Goal: Task Accomplishment & Management: Manage account settings

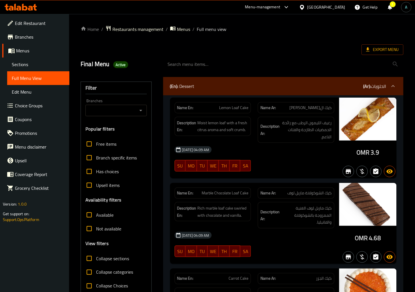
click at [27, 6] on icon at bounding box center [21, 7] width 32 height 7
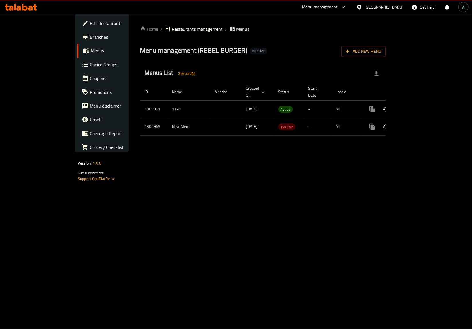
click at [416, 107] on icon "enhanced table" at bounding box center [413, 109] width 5 height 5
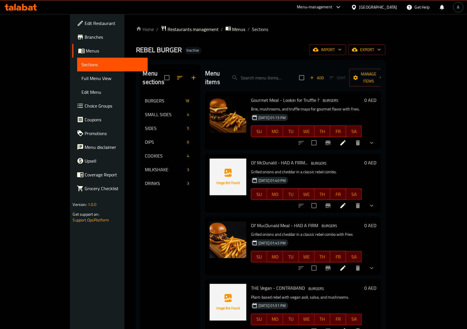
click at [270, 77] on input "search" at bounding box center [261, 78] width 68 height 10
paste input "Coleslaw"
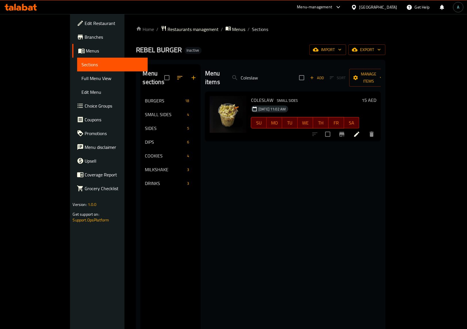
type input "Coleslaw"
click at [359, 132] on icon at bounding box center [356, 134] width 5 height 5
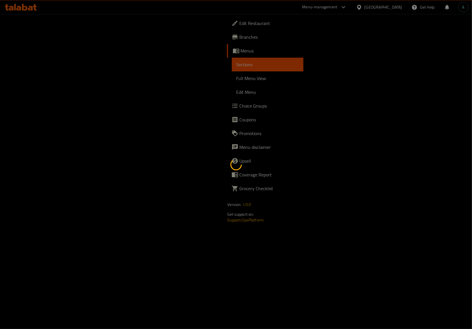
click at [179, 198] on div at bounding box center [236, 164] width 472 height 329
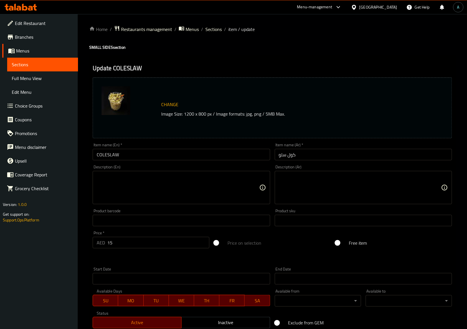
click at [171, 203] on div "Description (En)" at bounding box center [181, 187] width 177 height 33
paste textarea "Fresh shredded cabbage and carrots in a creamy dressing"
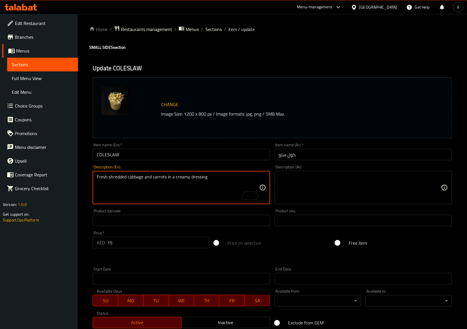
type textarea "Fresh shredded cabbage and carrots in a creamy dressing"
click at [333, 189] on textarea at bounding box center [360, 187] width 162 height 27
paste textarea "الملفوف الطازج والجزر المبشور في صلصة كريمية"
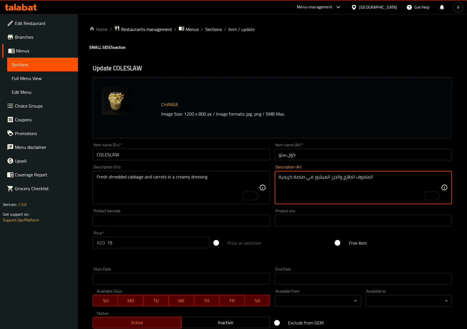
type textarea "الملفوف الطازج والجزر المبشور في صلصة كريمية"
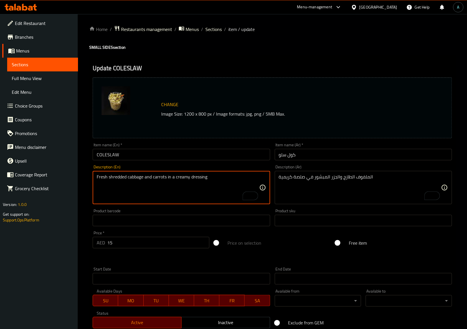
click at [223, 154] on input "COLESLAW" at bounding box center [181, 154] width 177 height 11
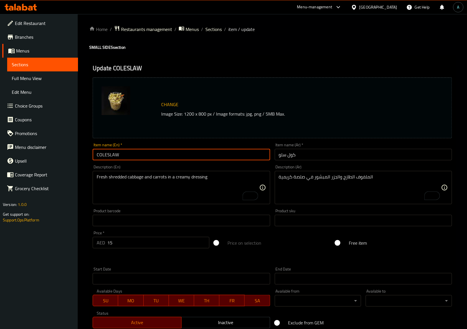
click at [217, 29] on span "Sections" at bounding box center [213, 29] width 16 height 7
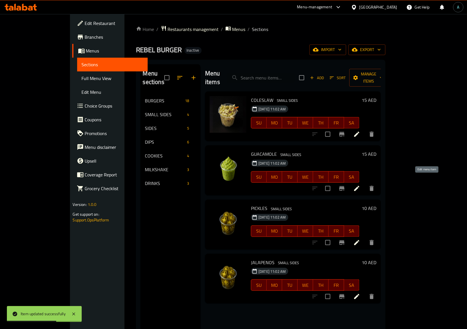
click at [360, 185] on icon at bounding box center [356, 188] width 7 height 7
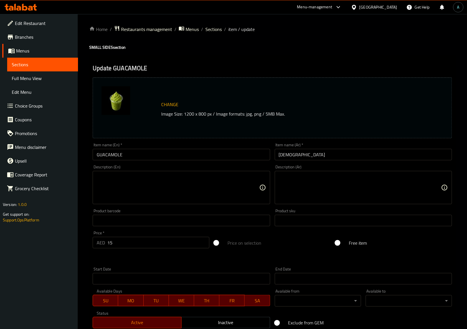
click at [291, 183] on textarea at bounding box center [360, 187] width 162 height 27
paste textarea "صلصة الأفوكادو الكريمية مع الليمون والبصل والأعشاب"
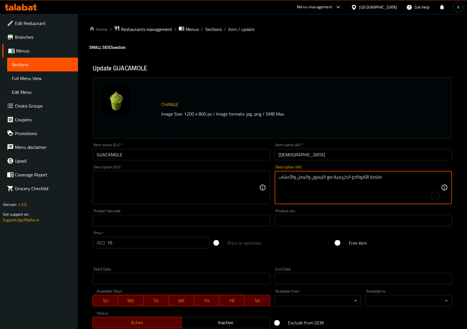
type textarea "صلصة الأفوكادو الكريمية مع الليمون والبصل والأعشاب"
click at [204, 191] on textarea at bounding box center [178, 187] width 162 height 27
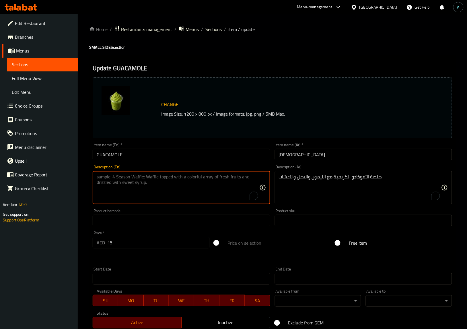
paste textarea "Creamy avocado dip with lime, onion, and herbs"
type textarea "Creamy avocado dip with lime, onion, and herbs"
click at [179, 214] on div "Product barcode Product barcode" at bounding box center [181, 217] width 177 height 17
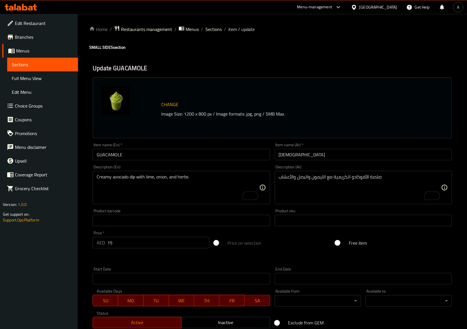
click at [190, 156] on input "GUACAMOLE" at bounding box center [181, 154] width 177 height 11
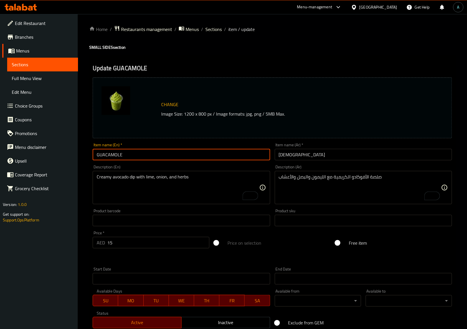
click at [218, 32] on span "Sections" at bounding box center [213, 29] width 16 height 7
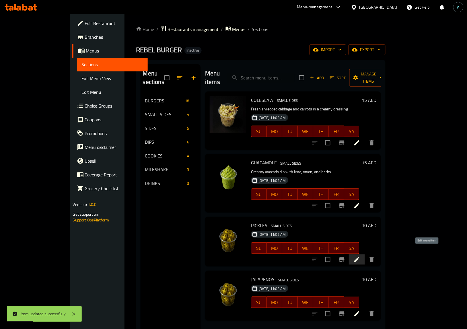
click at [359, 257] on icon at bounding box center [356, 259] width 5 height 5
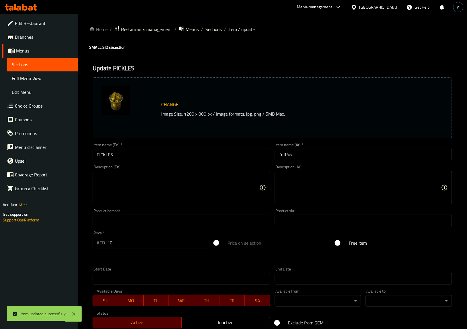
click at [142, 197] on textarea at bounding box center [178, 187] width 162 height 27
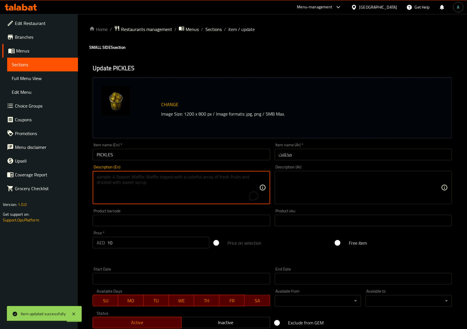
paste textarea "Tangy and crunchy pickled cucumber slices"
type textarea "Tangy and crunchy pickled cucumber slices"
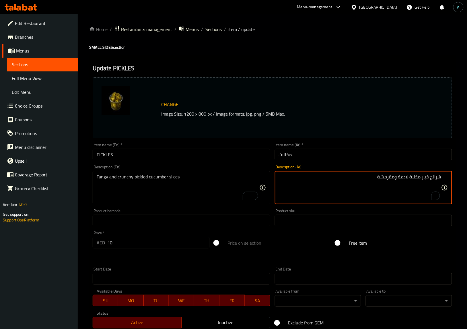
type textarea "شرائح خيار مخللة لاذعة ومقرمشة"
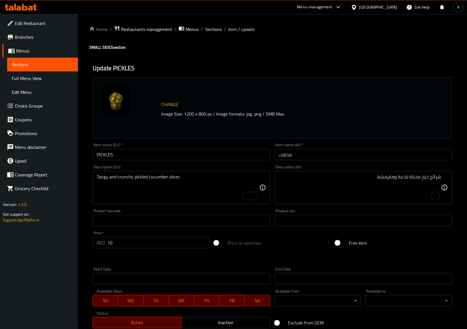
click at [399, 174] on div "شرائح خيار مخللة لاذعة ومقرمشة Description (Ar)" at bounding box center [363, 187] width 177 height 33
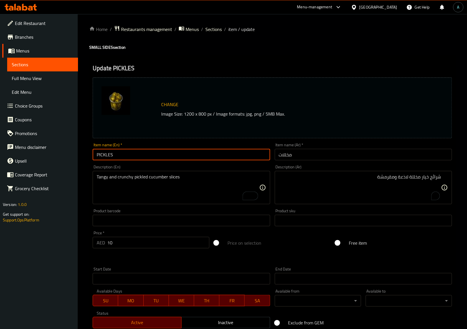
click at [240, 159] on input "PICKLES" at bounding box center [181, 154] width 177 height 11
click at [218, 29] on span "Sections" at bounding box center [213, 29] width 16 height 7
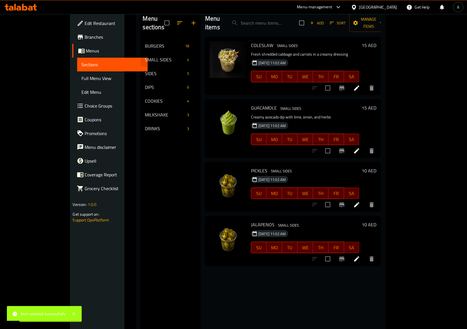
scroll to position [72, 0]
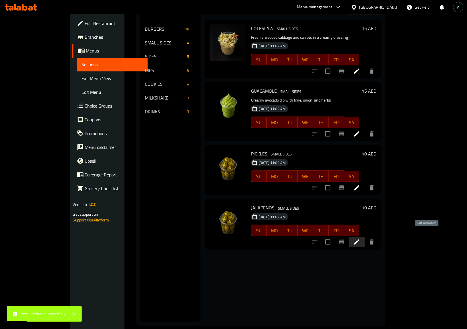
click at [360, 238] on icon at bounding box center [356, 241] width 7 height 7
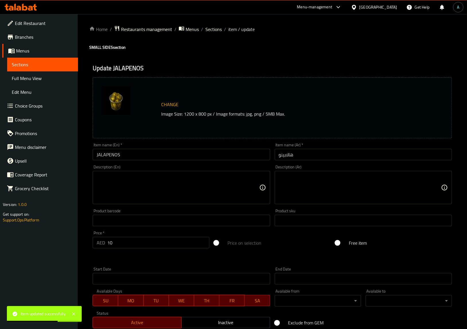
click at [171, 182] on textarea at bounding box center [178, 187] width 162 height 27
paste textarea "Spicy sliced green chili peppers"
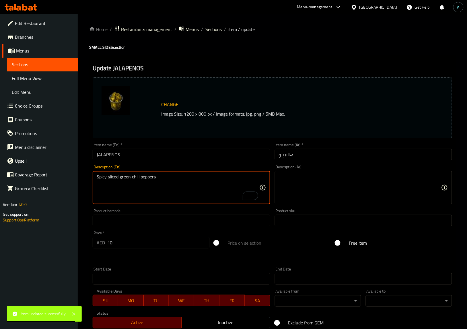
type textarea "Spicy sliced green chili peppers"
click at [315, 187] on textarea at bounding box center [360, 187] width 162 height 27
paste textarea "فلفل حار أخضر مقطع شرائح"
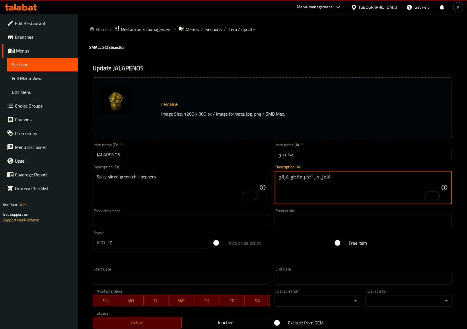
type textarea "فلفل حار أخضر مقطع شرائح"
click at [180, 151] on input "JALAPENOS" at bounding box center [181, 154] width 177 height 11
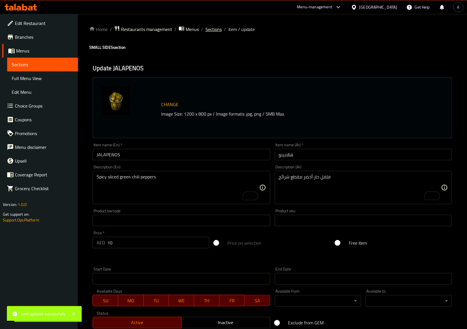
click at [207, 29] on span "Sections" at bounding box center [213, 29] width 16 height 7
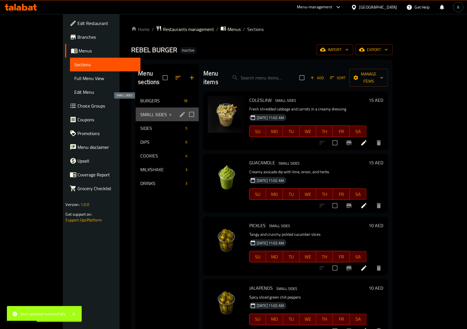
click at [140, 111] on span "SMALL SIDES" at bounding box center [153, 114] width 27 height 7
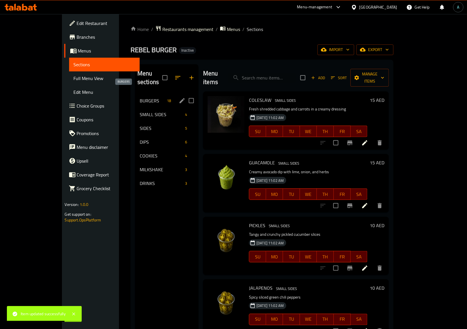
click at [140, 97] on span "BURGERS" at bounding box center [152, 100] width 25 height 7
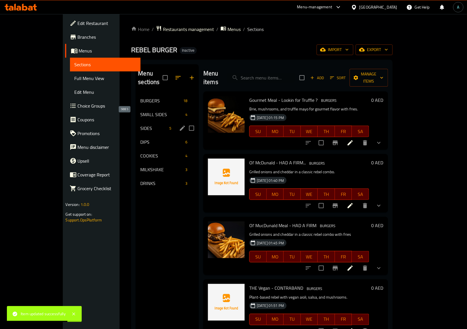
click at [140, 125] on span "SIDES" at bounding box center [153, 128] width 27 height 7
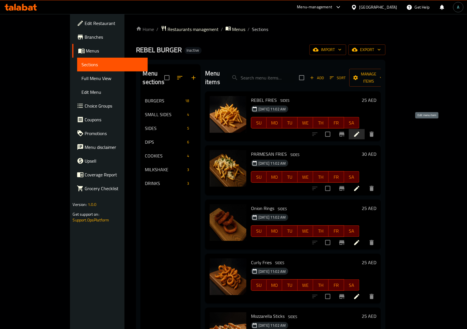
click at [360, 131] on icon at bounding box center [356, 134] width 7 height 7
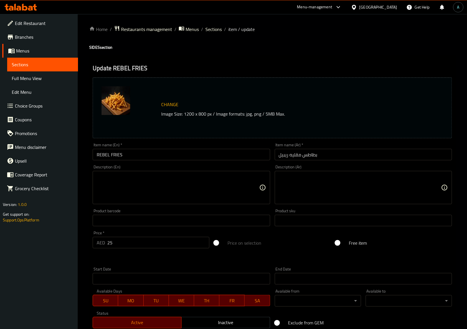
drag, startPoint x: 156, startPoint y: 201, endPoint x: 326, endPoint y: 2, distance: 261.6
click at [156, 201] on textarea at bounding box center [178, 187] width 162 height 27
paste textarea "Crispy fries topped with bold seasoning"
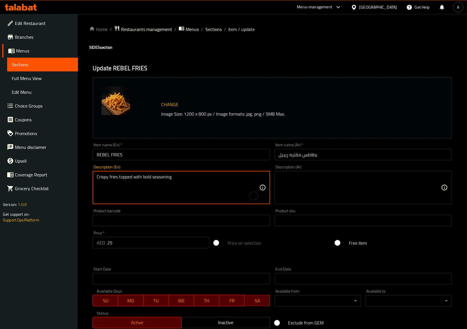
type textarea "Crispy fries topped with bold seasoning"
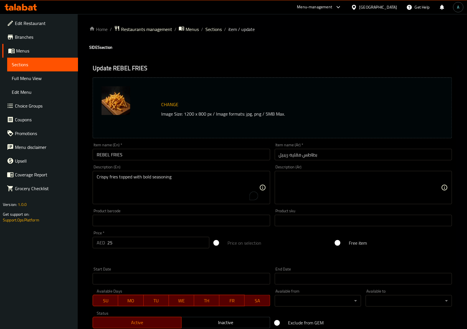
click at [312, 181] on textarea at bounding box center [360, 187] width 162 height 27
paste textarea "بطاطس مقرمشة مغطاة بتوابل قوية"
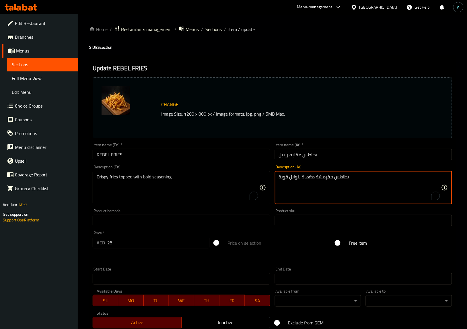
type textarea "بطاطس مقرمشة مغطاة بتوابل قوية"
click at [224, 151] on input "REBEL FRIES" at bounding box center [181, 154] width 177 height 11
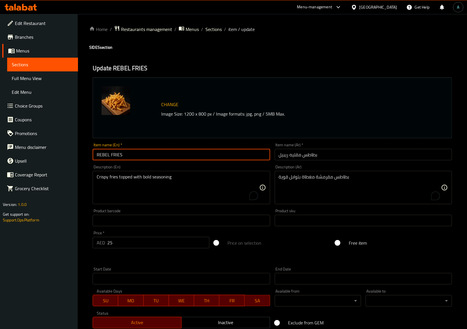
click at [217, 30] on span "Sections" at bounding box center [213, 29] width 16 height 7
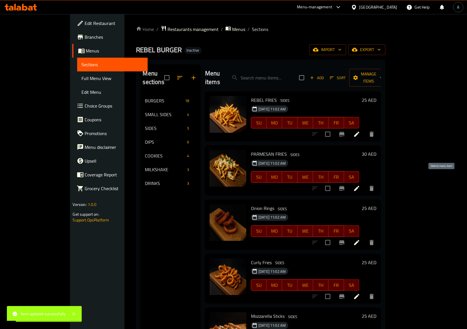
click at [360, 185] on icon at bounding box center [356, 188] width 7 height 7
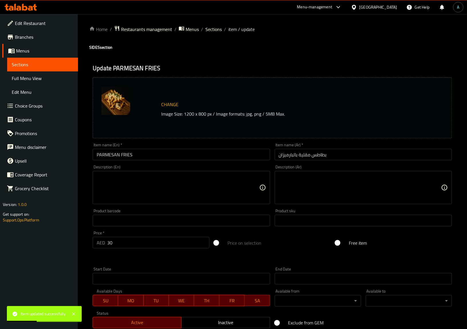
drag, startPoint x: 165, startPoint y: 183, endPoint x: 321, endPoint y: 2, distance: 238.9
click at [165, 183] on textarea at bounding box center [178, 187] width 162 height 27
paste textarea "Golden fries sprinkled with parmesan cheese"
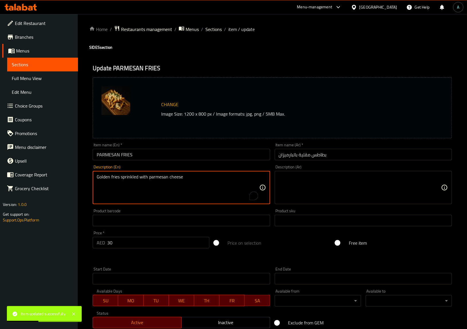
type textarea "Golden fries sprinkled with parmesan cheese"
click at [307, 182] on textarea at bounding box center [360, 187] width 162 height 27
paste textarea "بطاطس ذهبية مرشوشة بجبنة البارميزان"
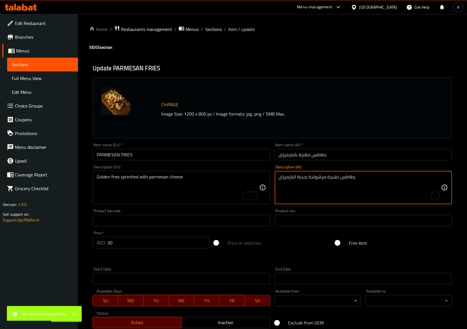
type textarea "بطاطس ذهبية مرشوشة بجبنة البارميزان"
click at [212, 158] on input "PARMESAN FRIES" at bounding box center [181, 154] width 177 height 11
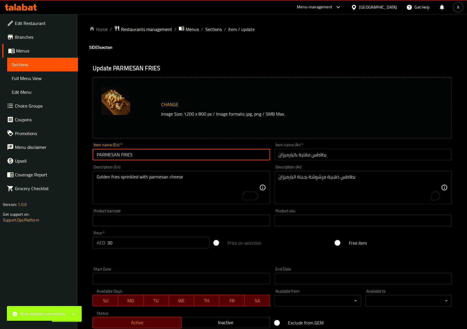
click at [210, 29] on span "Sections" at bounding box center [213, 29] width 16 height 7
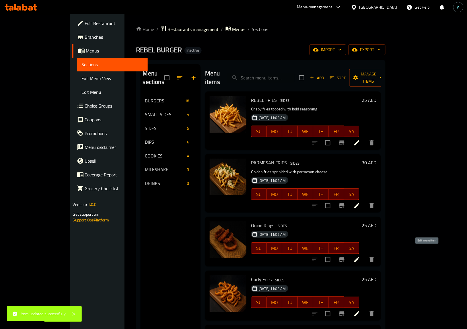
click at [359, 257] on icon at bounding box center [356, 259] width 5 height 5
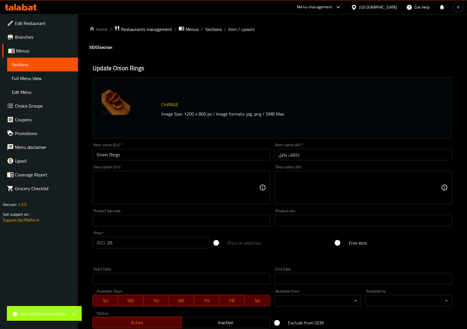
click at [146, 189] on textarea at bounding box center [178, 187] width 162 height 27
paste textarea "Crispy battered onion rings, deep-fried to golden brown"
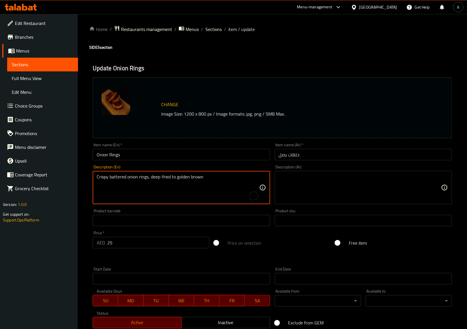
type textarea "Crispy battered onion rings, deep-fried to golden brown"
click at [310, 182] on textarea at bounding box center [360, 187] width 162 height 27
paste textarea "حلقات البصل المقرمشة والمقلية حتى يصبح لونها بنيًا ذهبيًا"
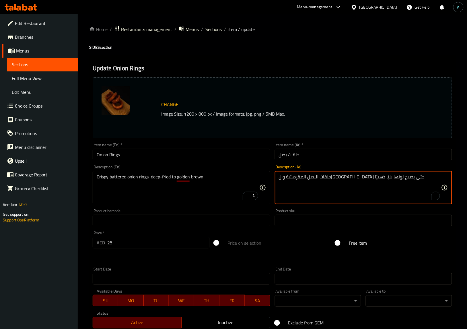
type textarea "حلقات البصل المقرمشة والمقلية حتى يصبح لونها بنيًا ذهبيًا"
click at [247, 157] on input "Onion Rings" at bounding box center [181, 154] width 177 height 11
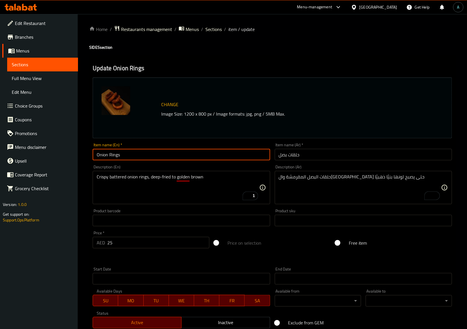
click at [220, 30] on span "Sections" at bounding box center [213, 29] width 16 height 7
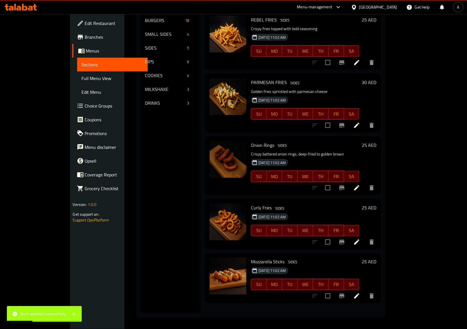
scroll to position [81, 0]
click at [360, 238] on icon at bounding box center [356, 241] width 7 height 7
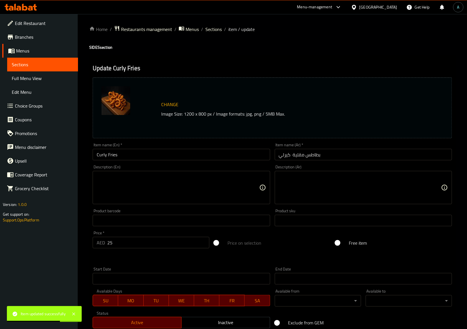
drag, startPoint x: 112, startPoint y: 180, endPoint x: 123, endPoint y: 184, distance: 11.7
click at [112, 180] on textarea at bounding box center [178, 187] width 162 height 27
paste textarea "Spiral-cut seasoned fries with a crispy texture"
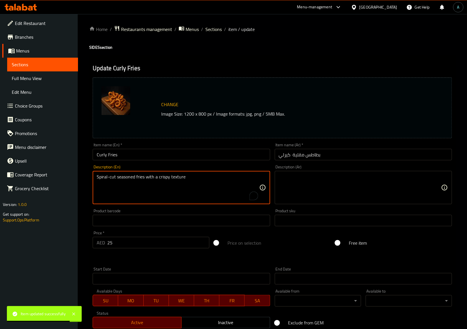
type textarea "Spiral-cut seasoned fries with a crispy texture"
click at [318, 182] on textarea at bounding box center [360, 187] width 162 height 27
paste textarea "بطاطس مقلية متبلة ومقطعة بشكل حلزوني مع ملمس مقرمش"
type textarea "بطاطس مقلية متبلة ومقطعة بشكل حلزوني مع ملمس مقرمش"
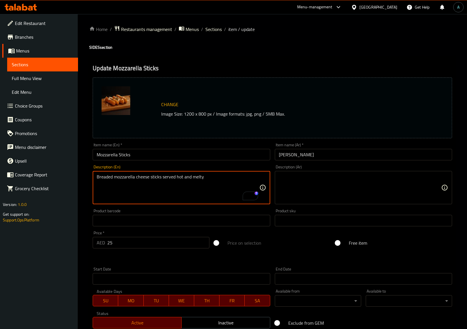
click at [333, 191] on textarea at bounding box center [360, 187] width 162 height 27
paste textarea "أصابع جبن الموزاريلا المقلية تقدم ساخنة ومذابة"
type textarea "أصابع جبن الموزاريلا المقلية تقدم ساخنة ومذابة"
click at [336, 158] on input "[PERSON_NAME]" at bounding box center [363, 154] width 177 height 11
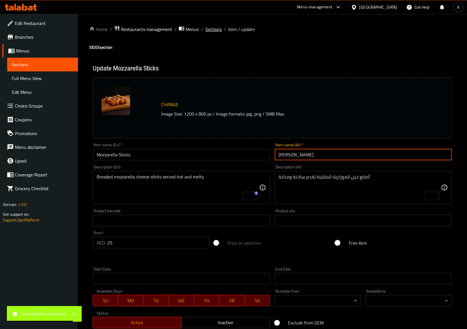
click at [214, 29] on span "Sections" at bounding box center [213, 29] width 16 height 7
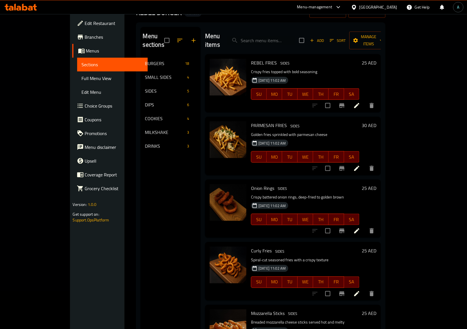
scroll to position [81, 0]
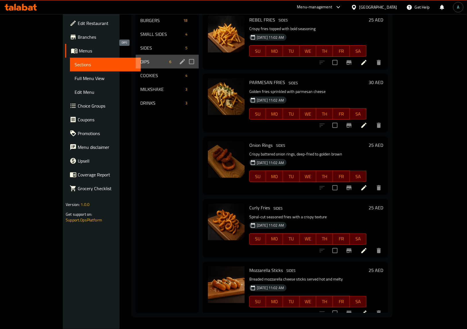
click at [140, 58] on span "DIPS" at bounding box center [153, 61] width 27 height 7
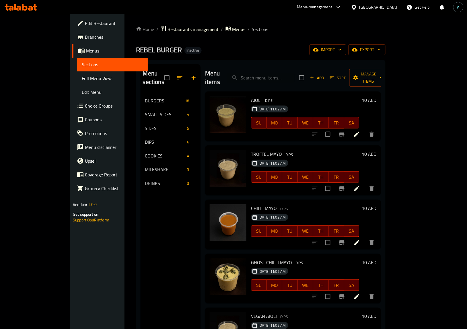
click at [360, 131] on icon at bounding box center [356, 134] width 7 height 7
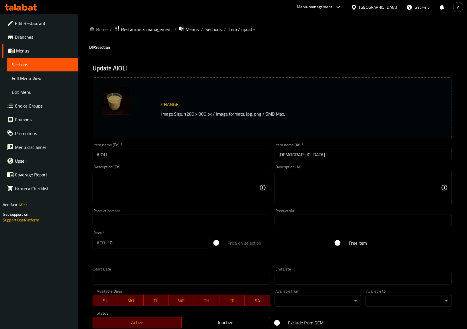
drag, startPoint x: 171, startPoint y: 194, endPoint x: 17, endPoint y: 174, distance: 154.5
click at [171, 194] on textarea at bounding box center [178, 187] width 162 height 27
paste textarea "Creamy garlic mayonnaise sauce"
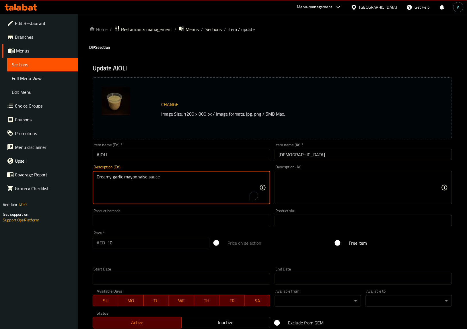
type textarea "Creamy garlic mayonnaise sauce"
click at [300, 177] on textarea at bounding box center [360, 187] width 162 height 27
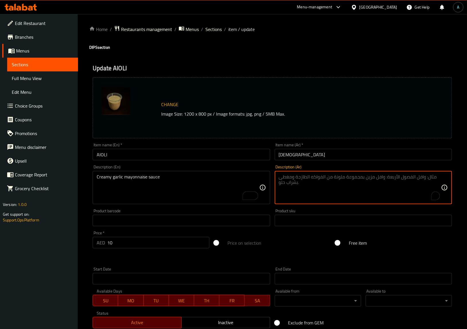
paste textarea "صلصة المايونيز الكريمية بالثوم"
type textarea "صلصة المايونيز الكريمية بالثوم"
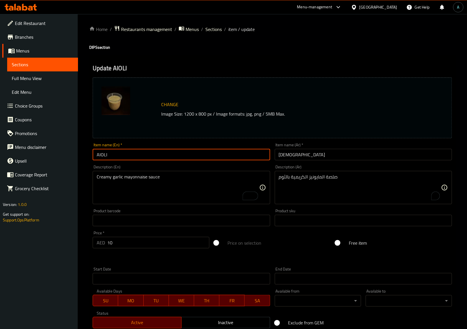
click at [239, 155] on input "AIOLI" at bounding box center [181, 154] width 177 height 11
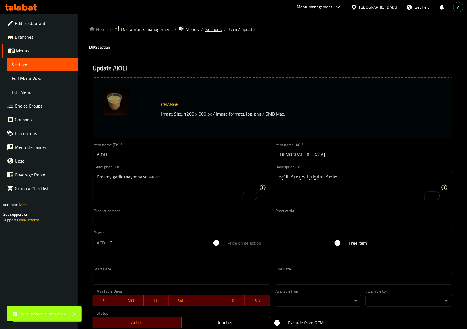
click at [213, 28] on span "Sections" at bounding box center [213, 29] width 16 height 7
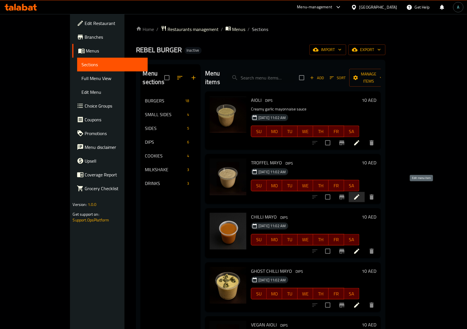
click at [359, 194] on icon at bounding box center [356, 196] width 5 height 5
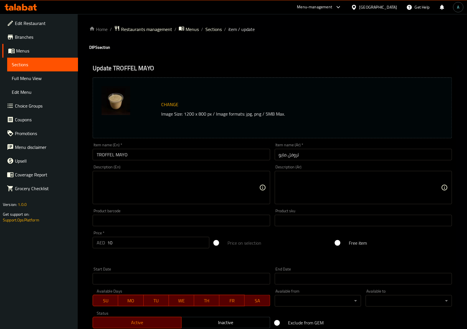
click at [155, 202] on div "Description (En)" at bounding box center [181, 187] width 177 height 33
paste textarea "[PERSON_NAME] infused with truffle flavor"
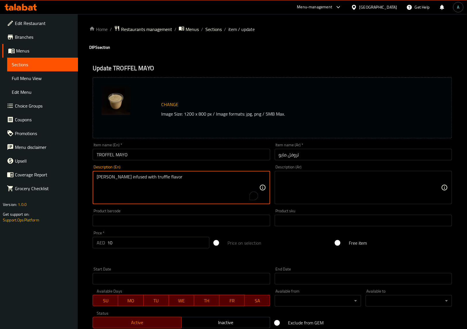
type textarea "[PERSON_NAME] infused with truffle flavor"
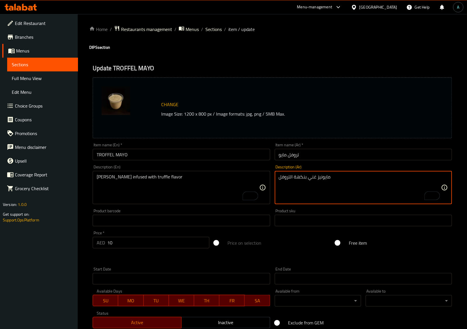
type textarea "مايونيز غني بنكهة التروفل"
click at [220, 156] on input "TROFFEL MAYO" at bounding box center [181, 154] width 177 height 11
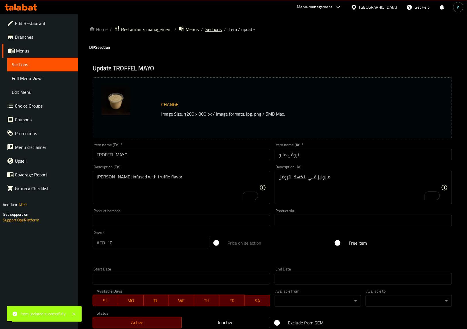
click at [211, 29] on span "Sections" at bounding box center [213, 29] width 16 height 7
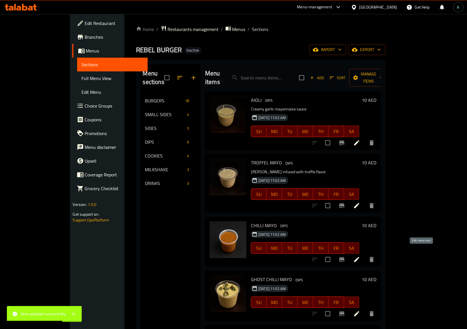
click at [360, 256] on icon at bounding box center [356, 259] width 7 height 7
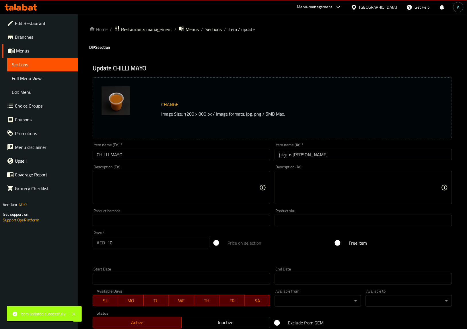
click at [162, 192] on textarea at bounding box center [178, 187] width 162 height 27
paste textarea "Spicy mayonnaise with a hint of chili."
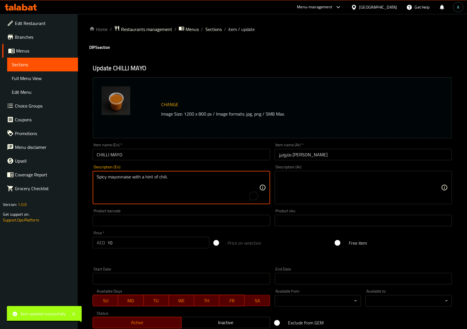
type textarea "Spicy mayonnaise with a hint of chili."
click at [305, 186] on textarea at bounding box center [360, 187] width 162 height 27
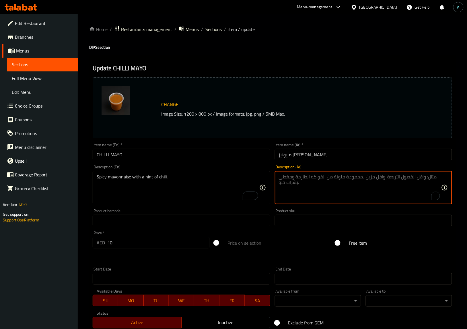
paste textarea "مايونيز حار مع لمسة من الفلفل الحار."
type textarea "مايونيز حار مع لمسة من الفلفل الحار."
click at [197, 158] on input "CHILLI MAYO" at bounding box center [181, 154] width 177 height 11
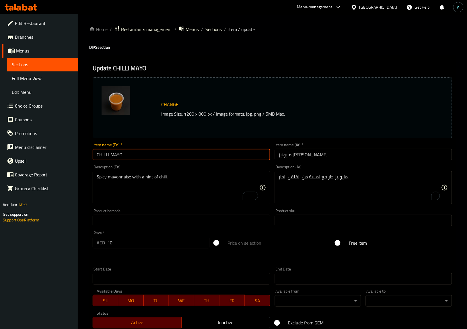
drag, startPoint x: 214, startPoint y: 28, endPoint x: 18, endPoint y: 141, distance: 226.3
click at [214, 28] on span "Sections" at bounding box center [213, 29] width 16 height 7
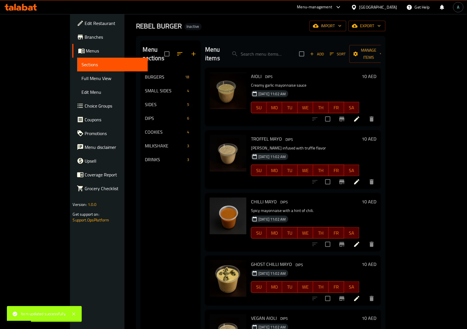
scroll to position [72, 0]
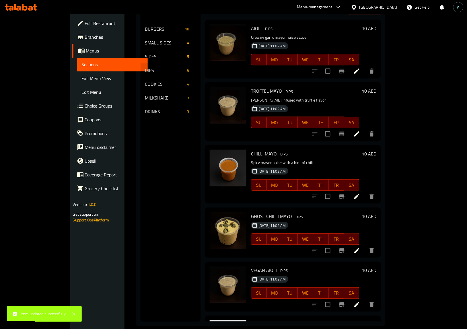
click at [360, 247] on icon at bounding box center [356, 250] width 7 height 7
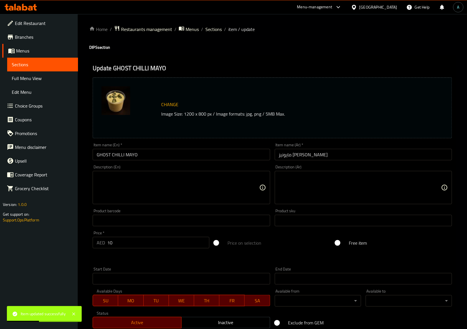
click at [180, 197] on textarea at bounding box center [178, 187] width 162 height 27
paste textarea "Extremely spicy mayo with ghost chili peppers."
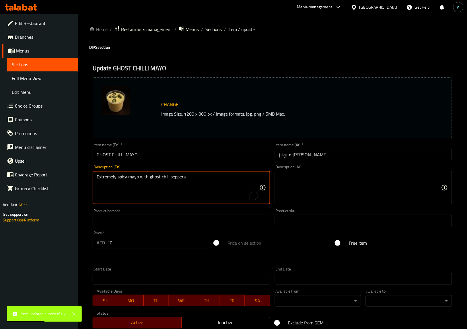
type textarea "Extremely spicy mayo with ghost chili peppers."
click at [306, 178] on textarea at bounding box center [360, 187] width 162 height 27
paste textarea "مايونيز حار جدًا مع الفلفل الحار."
type textarea "مايونيز حار جدًا مع الفلفل الحار."
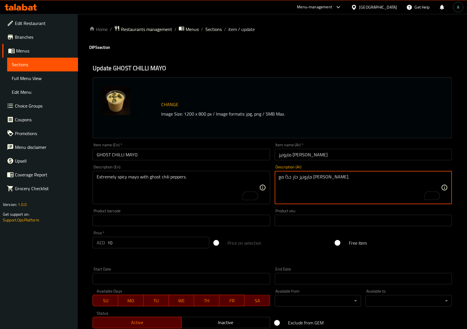
type textarea "مايونيز حار جدًا مع [PERSON_NAME]."
click at [171, 155] on input "GHOST CHILLI MAYO" at bounding box center [181, 154] width 177 height 11
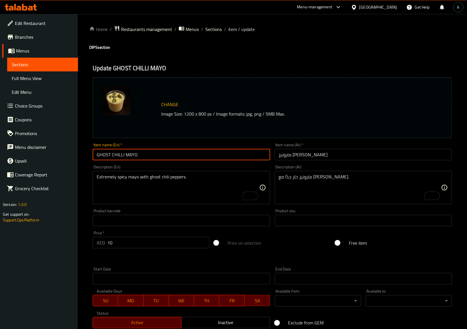
click at [211, 32] on span "Sections" at bounding box center [213, 29] width 16 height 7
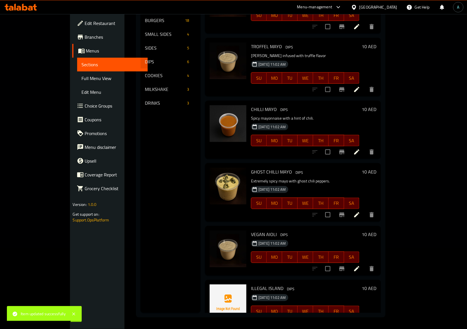
scroll to position [44, 0]
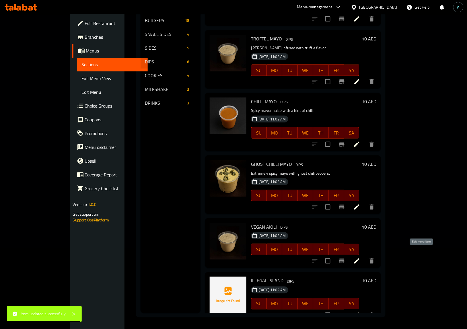
click at [360, 257] on icon at bounding box center [356, 260] width 7 height 7
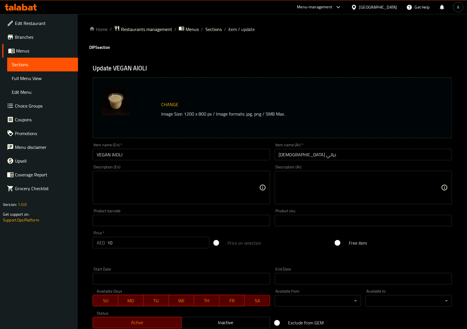
click at [146, 186] on textarea at bounding box center [178, 187] width 162 height 27
paste textarea "Plant-based creamy garlic sauce"
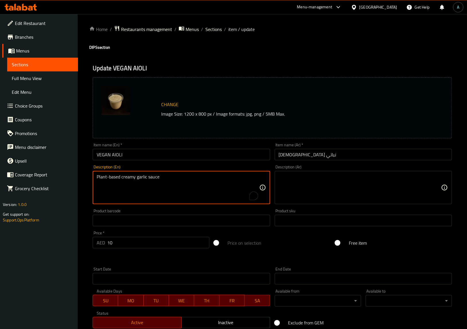
type textarea "Plant-based creamy garlic sauce"
click at [284, 184] on textarea at bounding box center [360, 187] width 162 height 27
paste textarea "صلصة الثوم الكريمية النباتية"
type textarea "صلصة الثوم الكريمية النباتية"
click at [243, 158] on input "VEGAN AIOLI" at bounding box center [181, 154] width 177 height 11
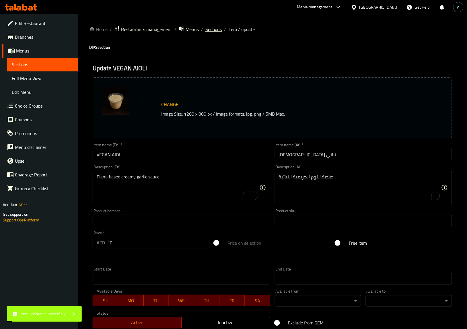
click at [218, 30] on span "Sections" at bounding box center [213, 29] width 16 height 7
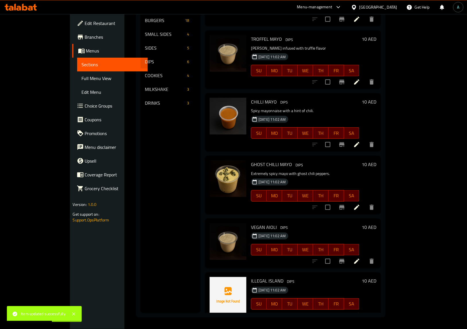
scroll to position [44, 0]
click at [360, 312] on icon at bounding box center [356, 315] width 7 height 7
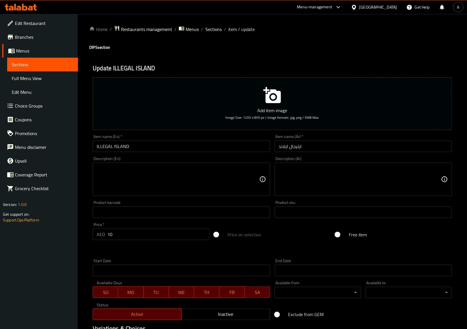
click at [124, 187] on textarea at bounding box center [178, 179] width 162 height 27
paste textarea "Signature tropical sauce blend with a savory twist"
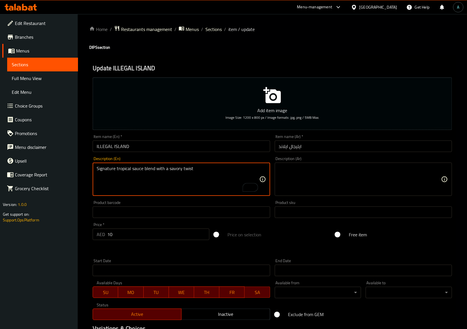
type textarea "Signature tropical sauce blend with a savory twist"
click at [301, 174] on textarea at bounding box center [360, 179] width 162 height 27
paste textarea "مزيج صلصة استوائية مميزة مع لمسة لذيذة"
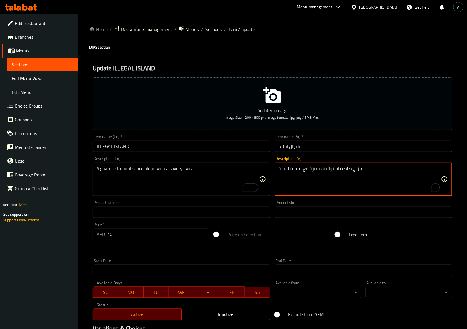
type textarea "مزيج صلصة استوائية مميزة مع لمسة لذيذة"
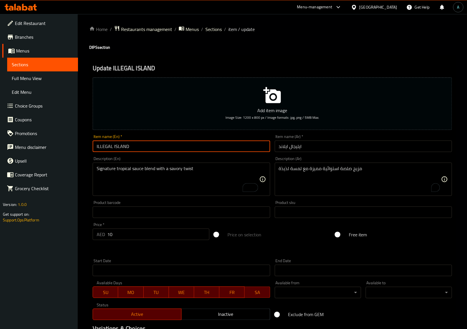
click at [225, 147] on input "ILLEGAL ISLAND" at bounding box center [181, 145] width 177 height 11
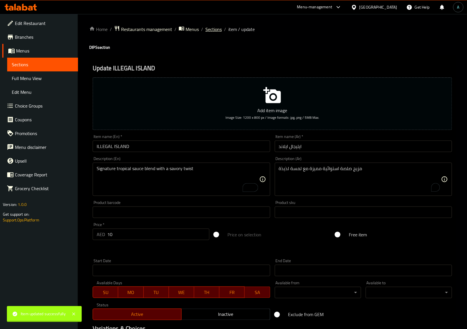
click at [212, 30] on span "Sections" at bounding box center [213, 29] width 16 height 7
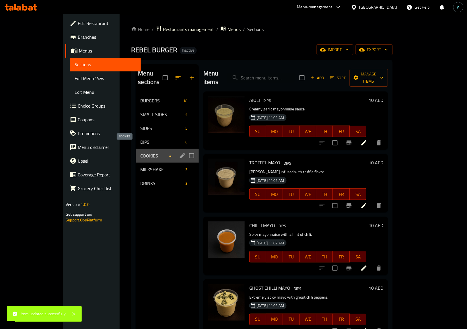
click at [140, 152] on span "COOKIES" at bounding box center [153, 155] width 27 height 7
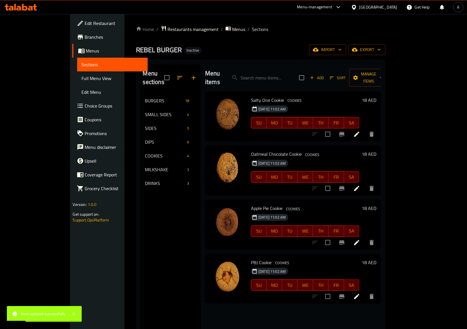
click at [365, 129] on li at bounding box center [356, 134] width 16 height 10
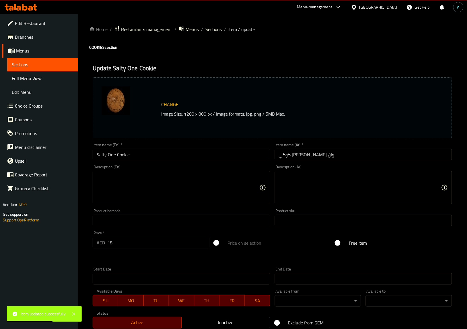
click at [147, 195] on textarea at bounding box center [178, 187] width 162 height 27
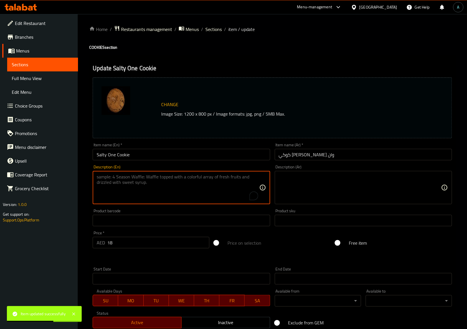
paste textarea "Soft cookie with a balance of sweet and salty flavors"
type textarea "Soft cookie with a balance of sweet and salty flavors"
click at [302, 179] on textarea at bounding box center [360, 187] width 162 height 27
paste textarea "كوكيز طرية مع توازن بين النكهات الحلوة والمالحة"
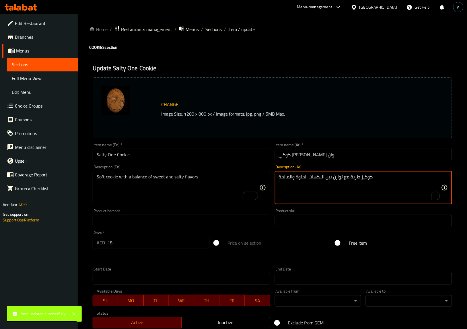
type textarea "كوكيز طرية مع توازن بين النكهات الحلوة والمالحة"
click at [232, 156] on input "Salty One Cookie" at bounding box center [181, 154] width 177 height 11
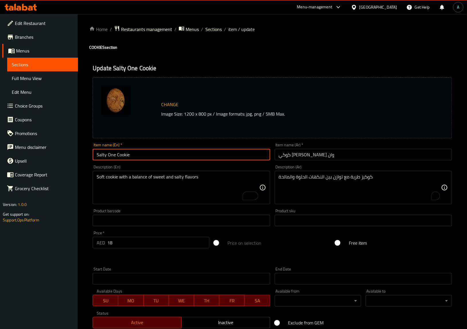
click at [210, 26] on span "Sections" at bounding box center [213, 29] width 16 height 7
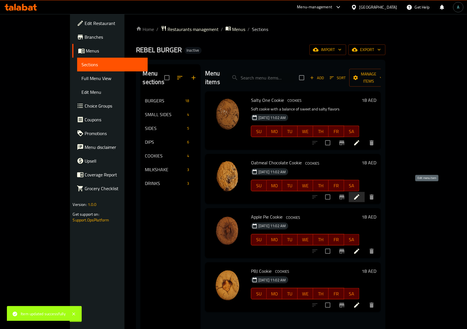
click at [359, 194] on icon at bounding box center [356, 196] width 5 height 5
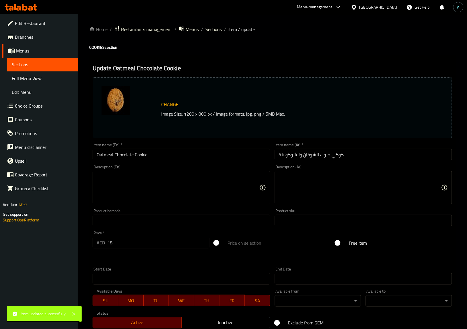
drag, startPoint x: 193, startPoint y: 209, endPoint x: 192, endPoint y: 205, distance: 4.1
click at [193, 209] on div "Product barcode Product barcode" at bounding box center [181, 217] width 177 height 17
click at [189, 190] on textarea at bounding box center [178, 187] width 162 height 27
paste textarea "Chewy oatmeal cookie with chocolate chunks."
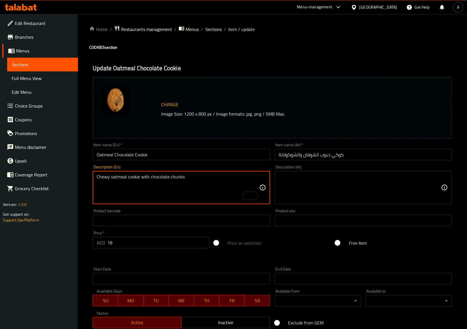
drag, startPoint x: 189, startPoint y: 184, endPoint x: 15, endPoint y: 184, distance: 174.2
click at [15, 184] on div "Edit Restaurant Branches Menus Sections Full Menu View Edit Menu Choice Groups …" at bounding box center [233, 213] width 467 height 399
type textarea "Chewy oatmeal cookie with chocolate chunks"
click at [337, 199] on textarea at bounding box center [360, 187] width 162 height 27
paste textarea "كوكيز الشوفان المطاطي مع قطع الشوكولاتة"
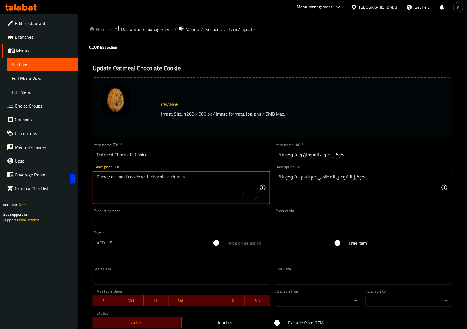
type textarea "كوكيز الشوفان المطاطي مع قطع الشوكولاتة"
click at [228, 158] on input "Oatmeal Chocolate Cookie" at bounding box center [181, 154] width 177 height 11
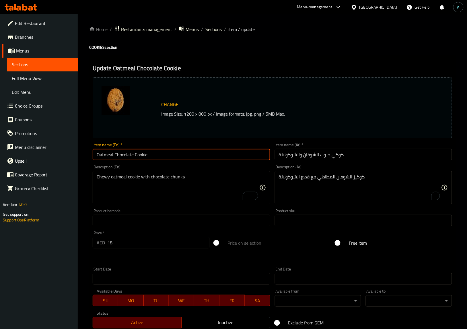
click at [214, 31] on span "Sections" at bounding box center [213, 29] width 16 height 7
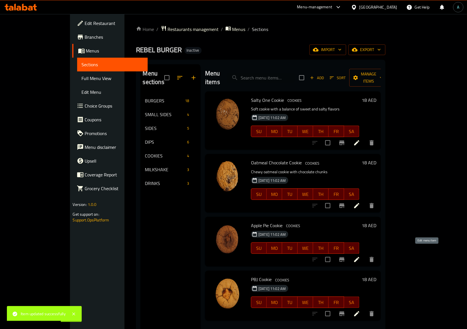
click at [359, 257] on icon at bounding box center [356, 259] width 5 height 5
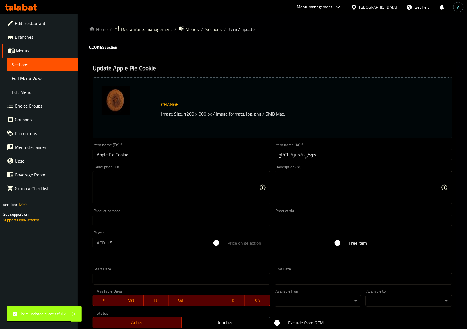
click at [152, 186] on textarea at bounding box center [178, 187] width 162 height 27
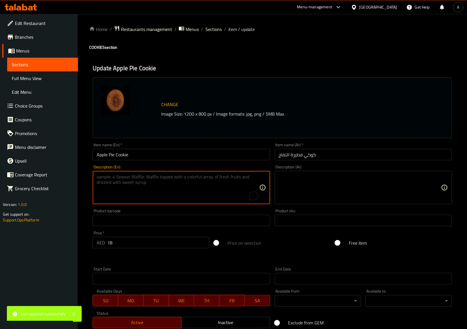
paste textarea "Cookie flavored like warm apple pie with cinnamon"
type textarea "Cookie flavored like warm apple pie with cinnamon"
click at [305, 187] on textarea at bounding box center [360, 187] width 162 height 27
paste textarea "كوكيز بنكهة فطيرة التفاح الدافئة مع القرفة"
type textarea "كوكيز بنكهة فطيرة التفاح الدافئة مع القرفة"
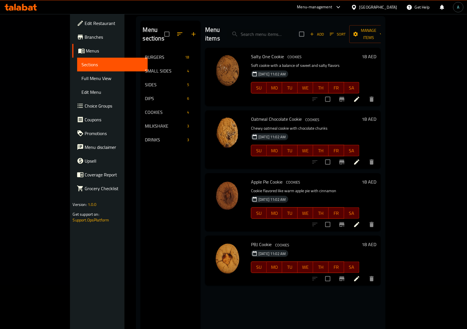
scroll to position [81, 0]
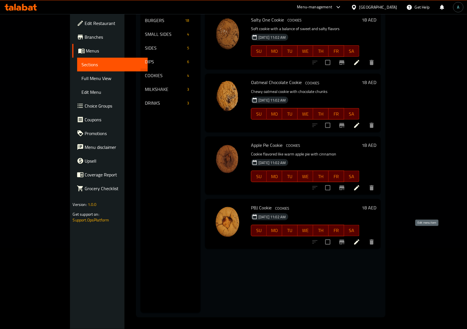
click at [360, 238] on icon at bounding box center [356, 241] width 7 height 7
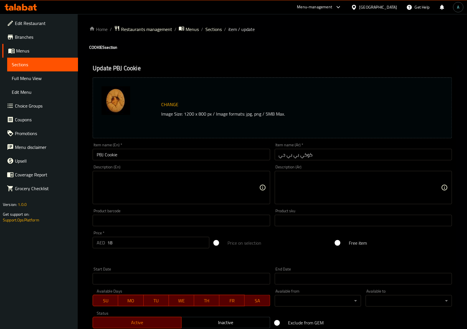
click at [206, 185] on textarea at bounding box center [178, 187] width 162 height 27
paste textarea "Peanut butter and jelly inspired cookie"
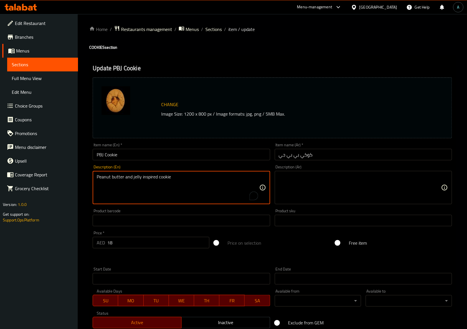
type textarea "Peanut butter and jelly inspired cookie"
click at [305, 189] on textarea at bounding box center [360, 187] width 162 height 27
paste textarea "كوكيز مستوحاة من زبدة الفول السوداني والمربى"
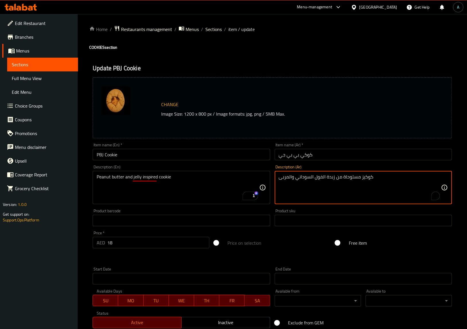
type textarea "كوكيز مستوحاة من زبدة الفول السوداني والمربى"
click at [198, 150] on input "PBJ Cookie" at bounding box center [181, 154] width 177 height 11
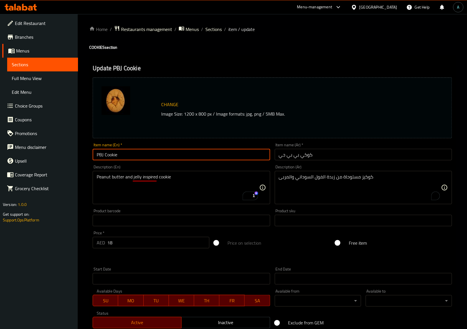
click at [213, 30] on span "Sections" at bounding box center [213, 29] width 16 height 7
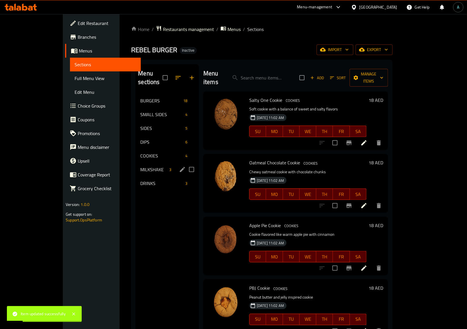
click at [136, 164] on div "MILKSHAKE 3" at bounding box center [167, 169] width 63 height 14
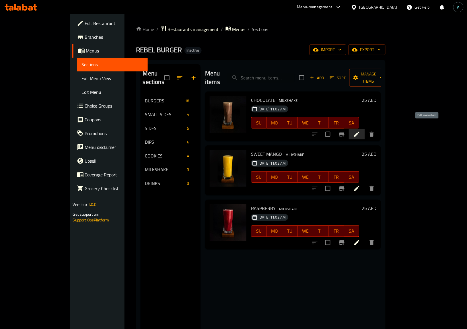
click at [360, 131] on icon at bounding box center [356, 134] width 7 height 7
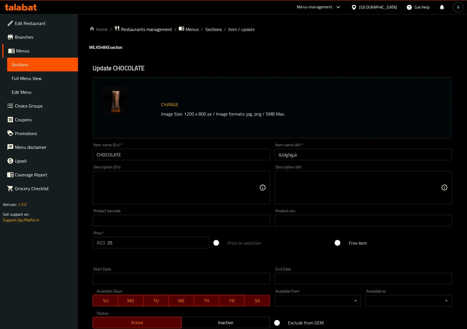
click at [209, 183] on textarea at bounding box center [178, 187] width 162 height 27
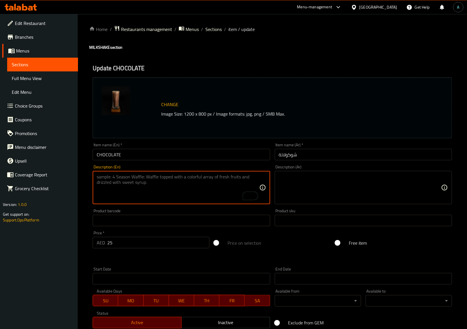
click at [289, 188] on textarea at bounding box center [360, 187] width 162 height 27
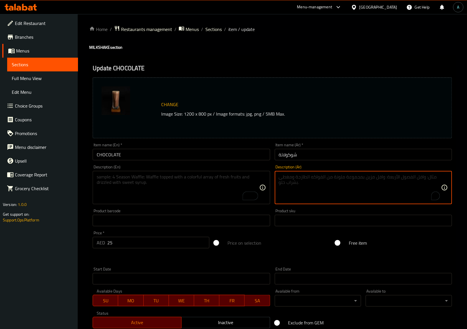
paste textarea "مشروب الشوكولاتة الغني والكريمي"
type textarea "مشروب الشوكولاتة الغني والكريمي"
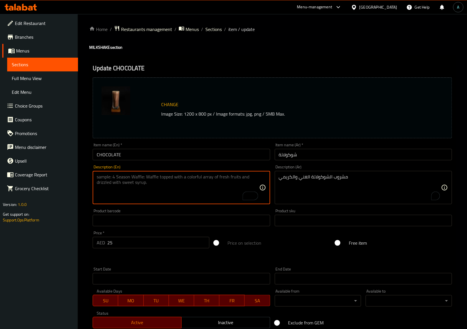
click at [222, 194] on textarea "To enrich screen reader interactions, please activate Accessibility in Grammarl…" at bounding box center [178, 187] width 162 height 27
paste textarea "Rich and creamy chocolate drink"
type textarea "Rich and creamy chocolate drink"
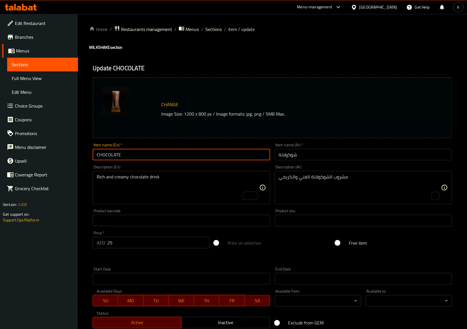
click at [137, 156] on input "CHOCOLATE" at bounding box center [181, 154] width 177 height 11
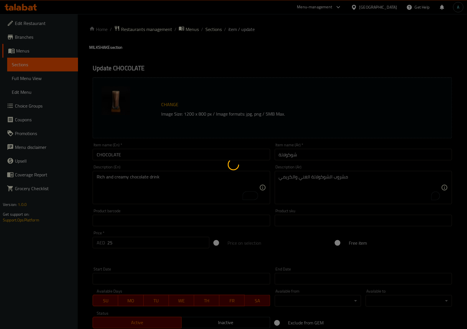
click at [212, 31] on div at bounding box center [233, 164] width 467 height 329
click at [214, 31] on div at bounding box center [233, 164] width 467 height 329
click at [213, 28] on div at bounding box center [233, 164] width 467 height 329
click at [213, 29] on div at bounding box center [233, 164] width 467 height 329
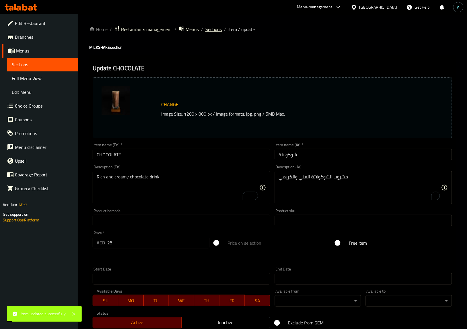
click at [220, 32] on span "Sections" at bounding box center [213, 29] width 16 height 7
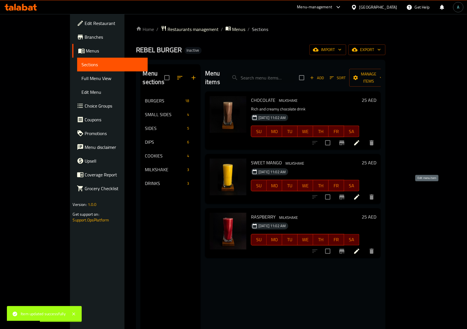
click at [359, 194] on icon at bounding box center [356, 196] width 5 height 5
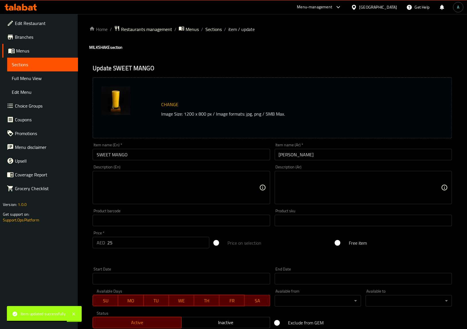
click at [140, 191] on textarea at bounding box center [178, 187] width 162 height 27
paste textarea "Refreshing mango-flavored drink"
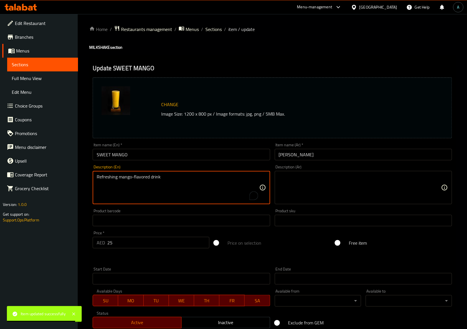
type textarea "Refreshing mango-flavored drink"
click at [326, 190] on textarea at bounding box center [360, 187] width 162 height 27
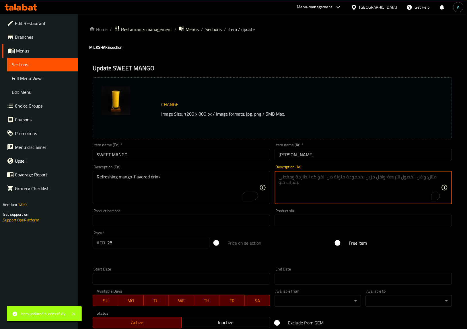
paste textarea "مشروب منعش بنكهة المانجو"
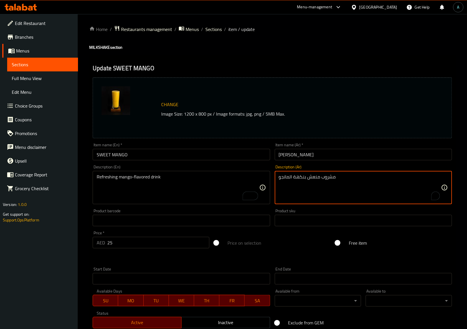
type textarea "مشروب منعش بنكهة المانجو"
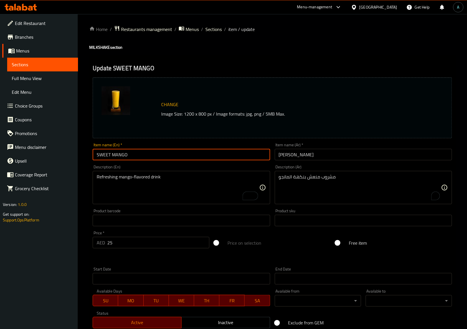
click at [232, 157] on input "SWEET MANGO" at bounding box center [181, 154] width 177 height 11
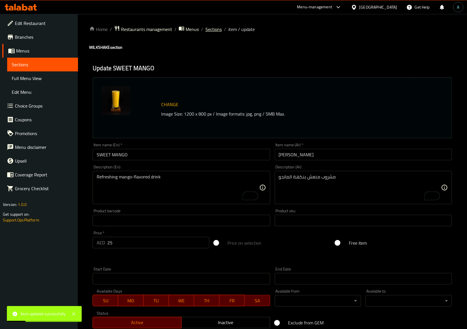
click at [220, 27] on span "Sections" at bounding box center [213, 29] width 16 height 7
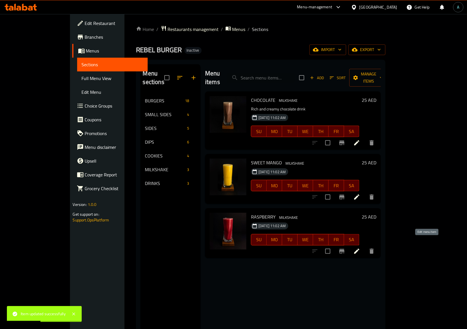
click at [360, 248] on icon at bounding box center [356, 251] width 7 height 7
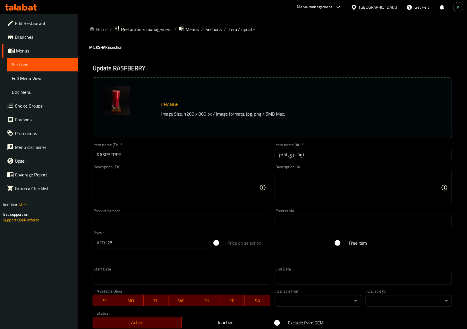
click at [132, 186] on textarea at bounding box center [178, 187] width 162 height 27
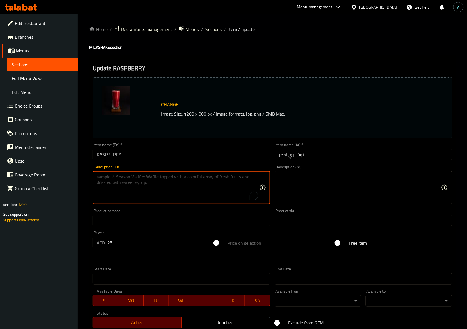
paste textarea "Sweet and tangy raspberry drink"
type textarea "Sweet and tangy raspberry drink"
click at [339, 193] on textarea at bounding box center [360, 187] width 162 height 27
paste textarea "مشروب التوت الحلو والحامض"
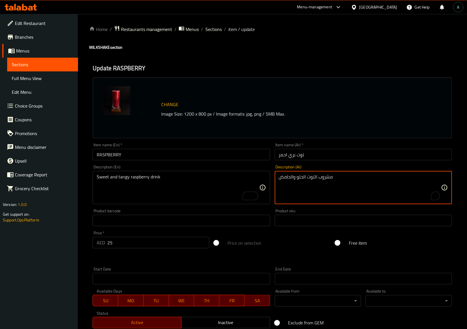
type textarea "مشروب التوت الحلو والحامض"
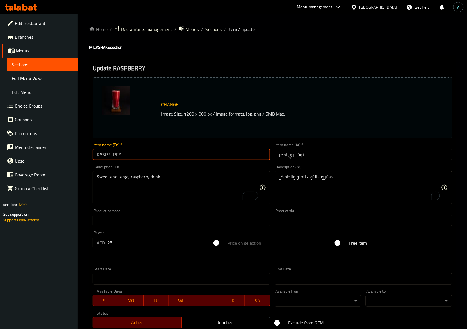
click at [226, 157] on input "RASPBERRY" at bounding box center [181, 154] width 177 height 11
click at [217, 30] on span "Sections" at bounding box center [213, 29] width 16 height 7
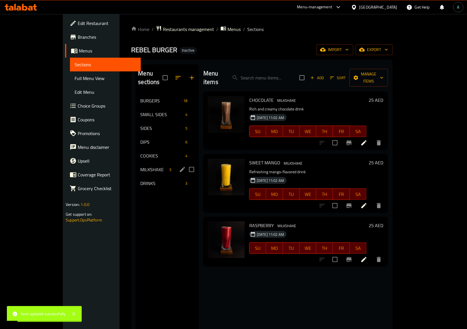
click at [140, 166] on span "MILKSHAKE" at bounding box center [153, 169] width 27 height 7
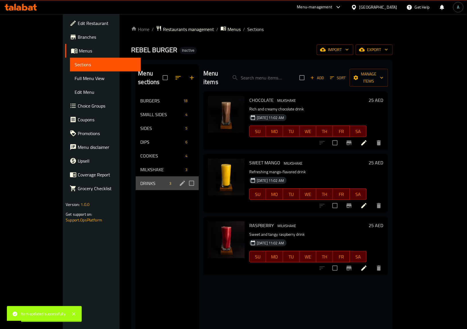
click at [136, 176] on div "DRINKS 3" at bounding box center [167, 183] width 63 height 14
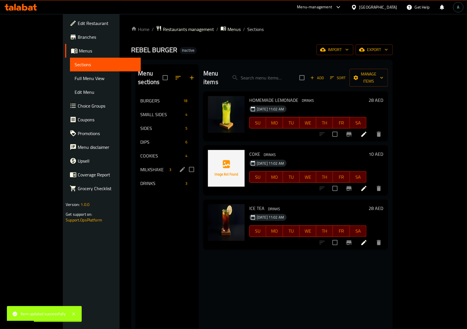
click at [140, 166] on span "MILKSHAKE" at bounding box center [153, 169] width 27 height 7
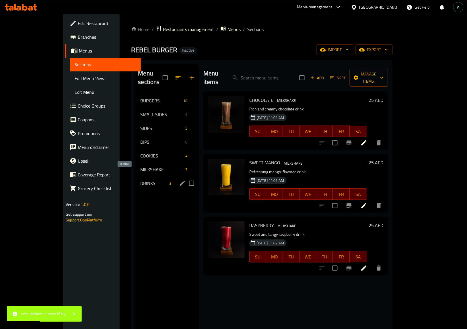
click at [140, 180] on span "DRINKS" at bounding box center [153, 183] width 27 height 7
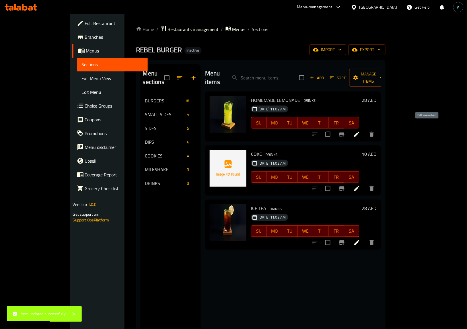
click at [360, 131] on icon at bounding box center [356, 134] width 7 height 7
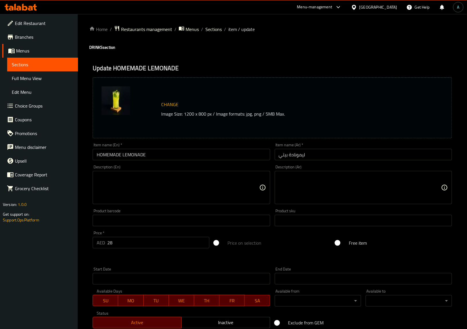
drag, startPoint x: 144, startPoint y: 199, endPoint x: 140, endPoint y: 199, distance: 3.7
click at [144, 199] on textarea at bounding box center [178, 187] width 162 height 27
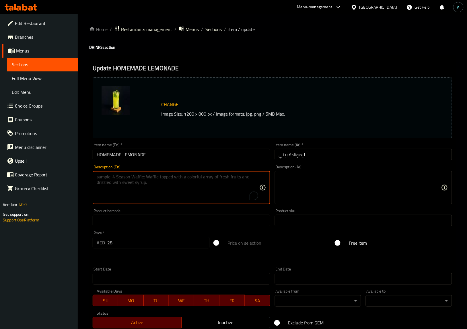
paste textarea "Freshly squeezed lemon juice with sugar and water"
type textarea "Freshly squeezed lemon juice with sugar and water"
click at [357, 185] on textarea at bounding box center [360, 187] width 162 height 27
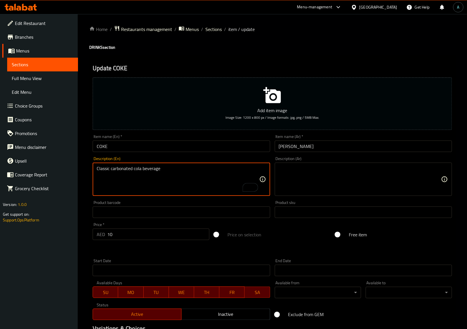
type textarea "Classic carbonated cola beverage"
click at [301, 180] on textarea at bounding box center [360, 179] width 162 height 27
paste textarea "مشروب الكولا الغازي الكلاسيكي"
type textarea "مشروب الكولا الغازي الكلاسيكي"
click at [206, 149] on input "COKE" at bounding box center [181, 145] width 177 height 11
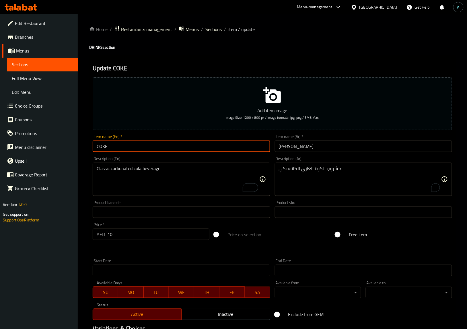
click at [211, 32] on span "Sections" at bounding box center [213, 29] width 16 height 7
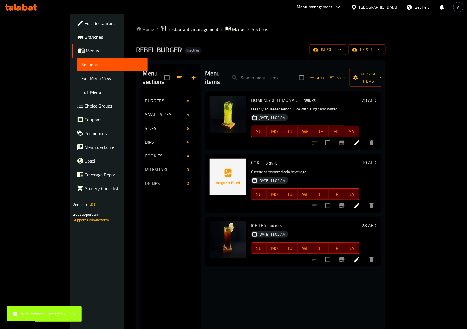
click at [360, 256] on icon at bounding box center [356, 259] width 7 height 7
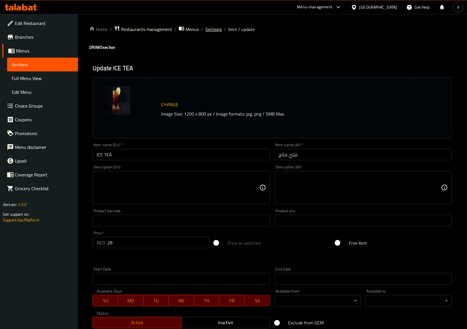
click at [218, 27] on span "Sections" at bounding box center [213, 29] width 16 height 7
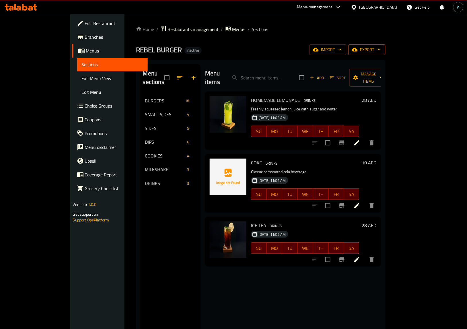
click at [381, 52] on span "export" at bounding box center [367, 49] width 28 height 7
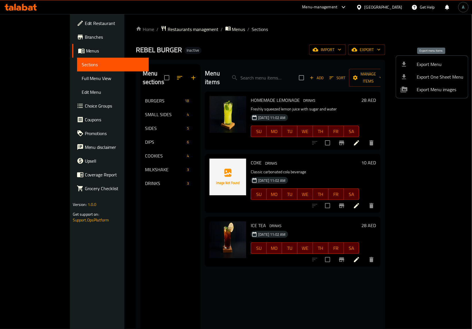
click at [436, 67] on span "Export Menu" at bounding box center [440, 64] width 47 height 7
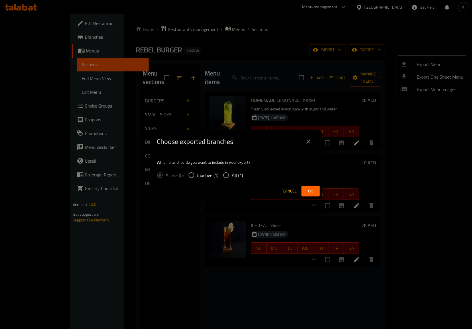
click at [243, 171] on div "Active (0) Inactive (1) All (1)" at bounding box center [202, 175] width 91 height 12
click at [242, 174] on span "All (1)" at bounding box center [237, 175] width 11 height 7
click at [232, 174] on input "All (1)" at bounding box center [226, 175] width 12 height 12
radio input "true"
click at [312, 188] on span "Ok" at bounding box center [310, 190] width 9 height 7
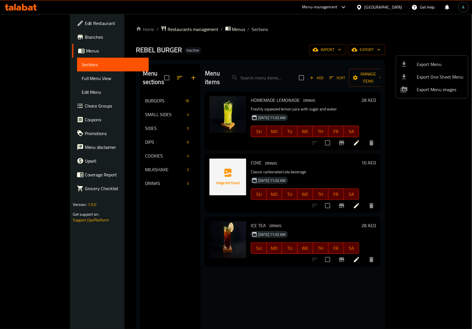
click at [37, 79] on div at bounding box center [236, 164] width 472 height 329
click at [82, 79] on span "Full Menu View" at bounding box center [113, 78] width 62 height 7
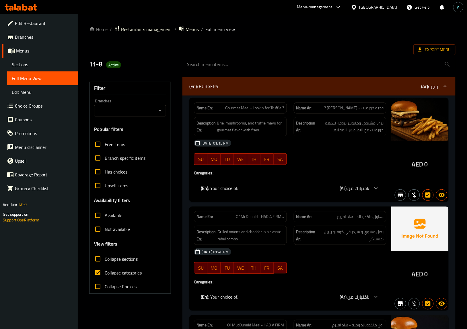
click at [119, 271] on span "Collapse categories" at bounding box center [123, 272] width 37 height 7
click at [105, 271] on input "Collapse categories" at bounding box center [98, 273] width 14 height 14
checkbox input "false"
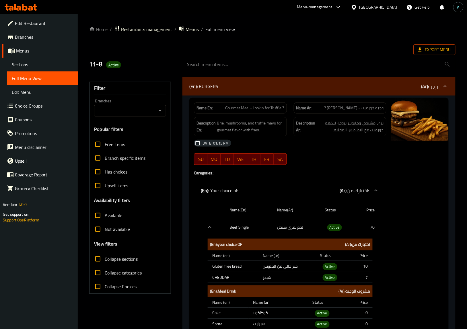
click at [446, 53] on span "Export Menu" at bounding box center [434, 49] width 33 height 7
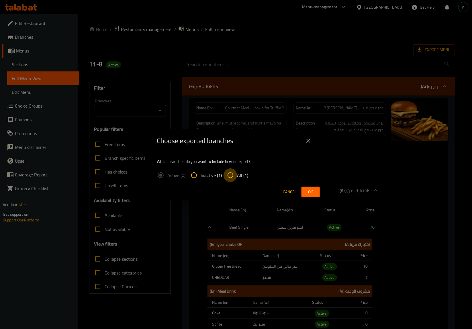
click at [234, 172] on input "All (1)" at bounding box center [231, 175] width 14 height 14
radio input "true"
click at [309, 193] on span "Ok" at bounding box center [310, 191] width 9 height 7
